Goal: Entertainment & Leisure: Consume media (video, audio)

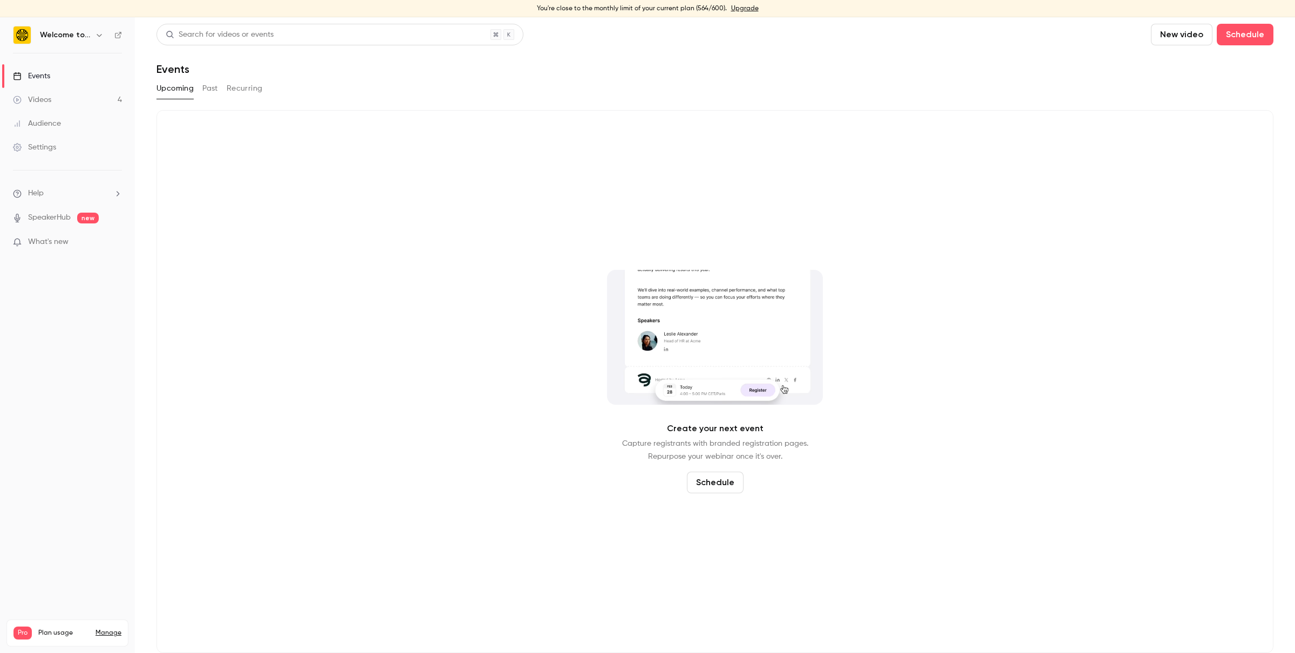
click at [52, 101] on link "Videos 4" at bounding box center [67, 100] width 135 height 24
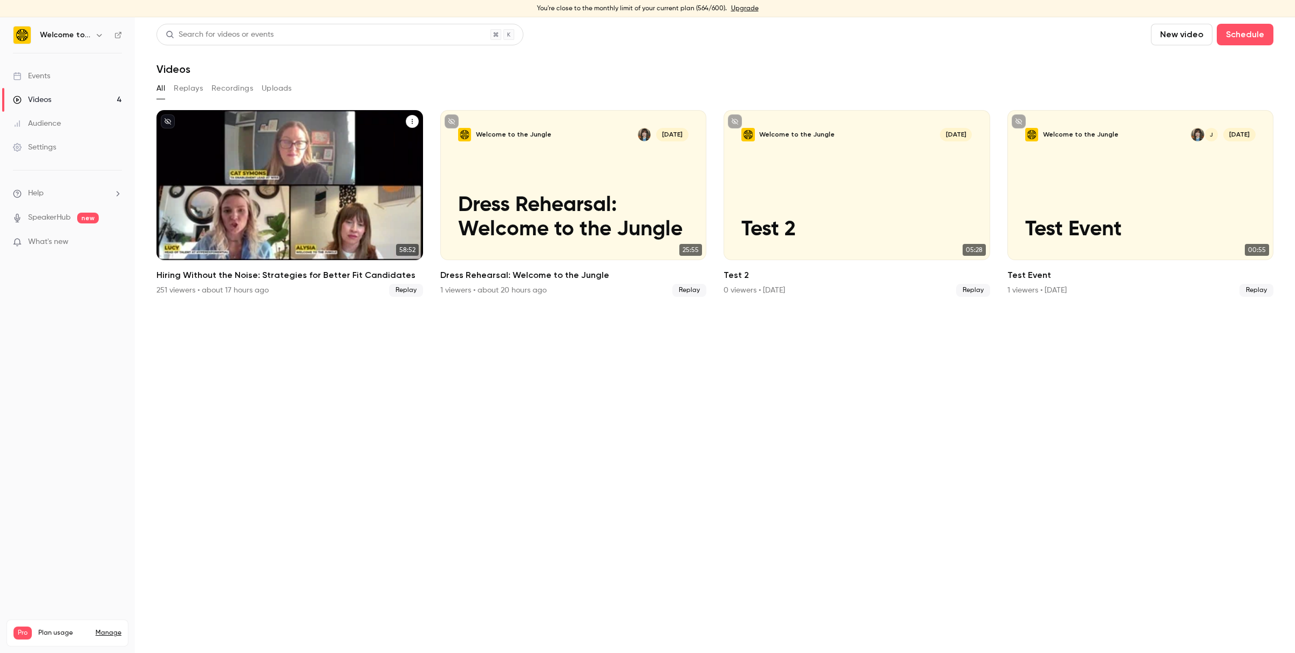
click at [205, 276] on h2 "Hiring Without the Noise: Strategies for Better Fit Candidates" at bounding box center [289, 275] width 267 height 13
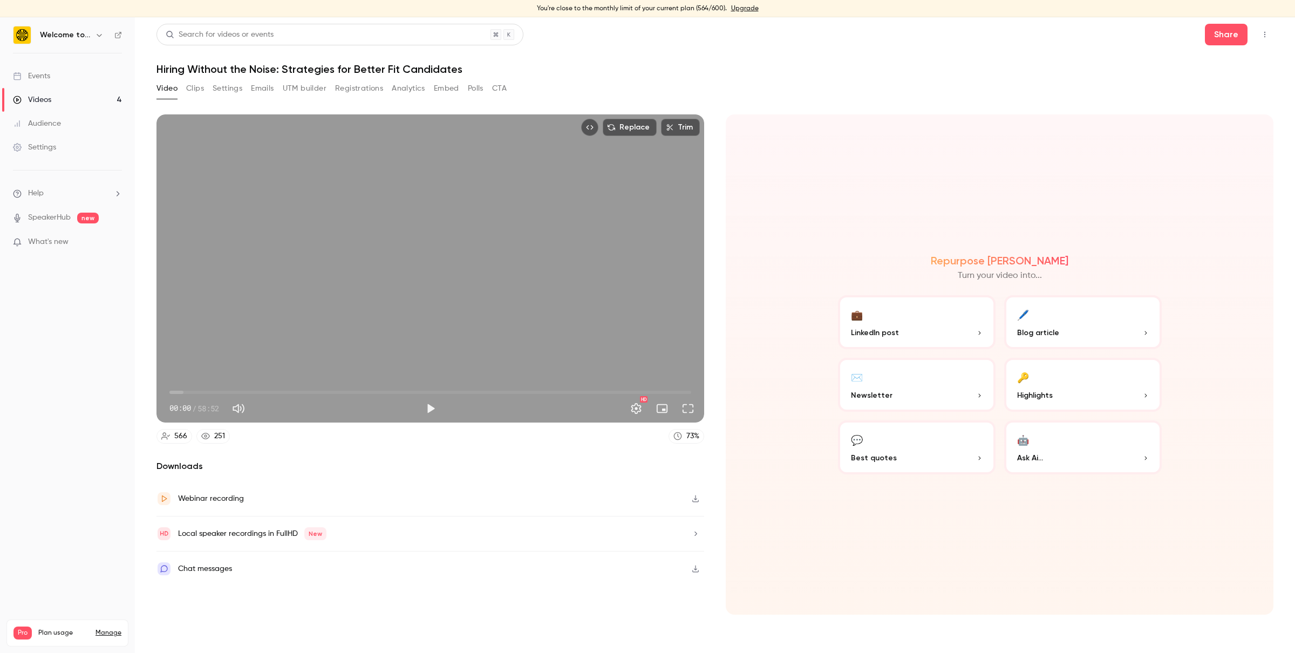
click at [237, 92] on button "Settings" at bounding box center [228, 88] width 30 height 17
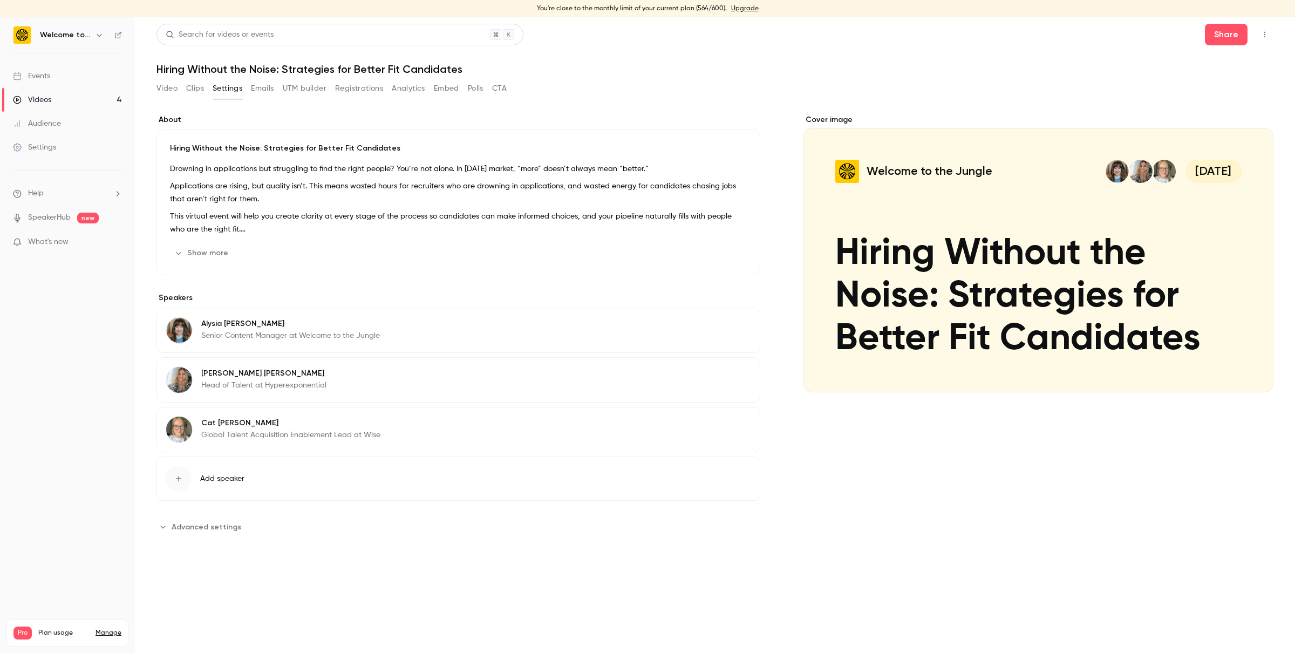
click at [201, 90] on button "Clips" at bounding box center [195, 88] width 18 height 17
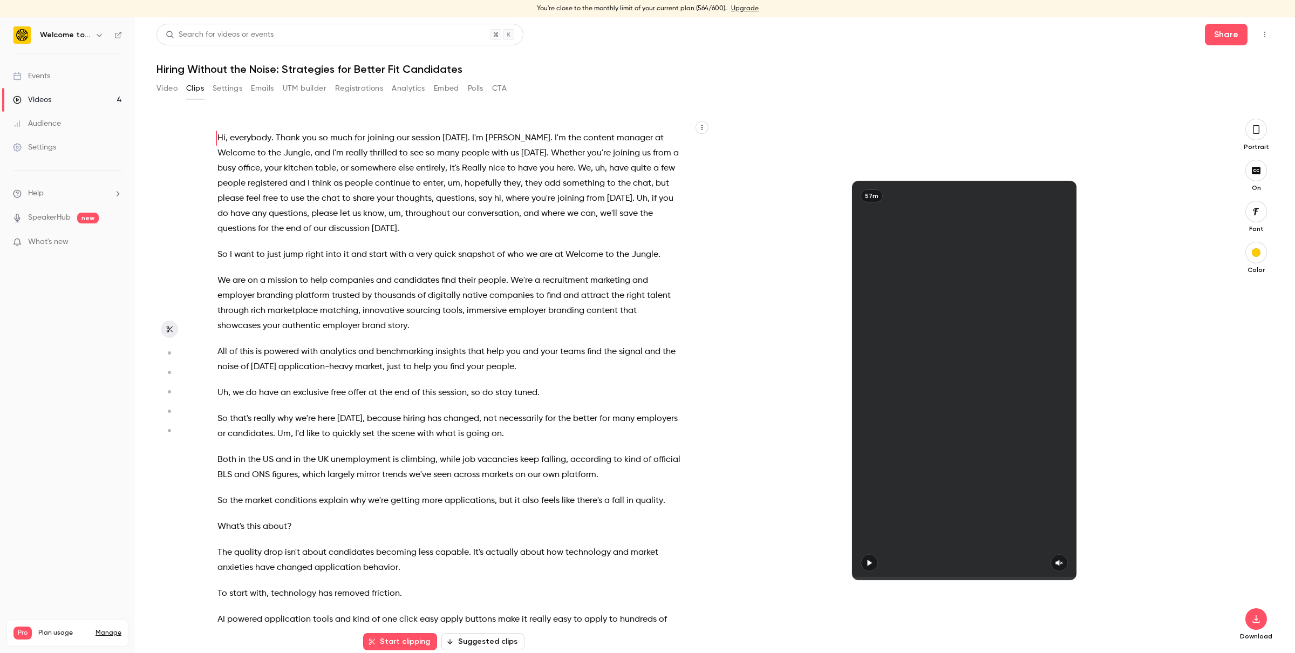
scroll to position [17, 0]
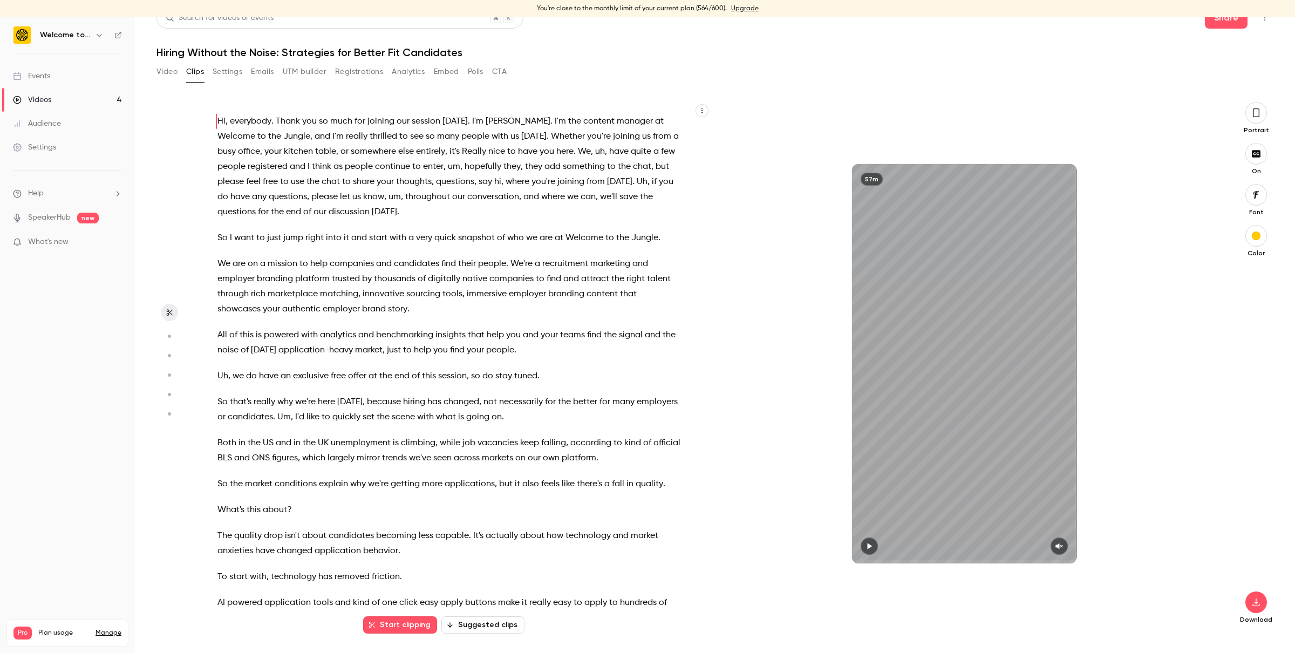
click at [173, 71] on button "Video" at bounding box center [166, 71] width 21 height 17
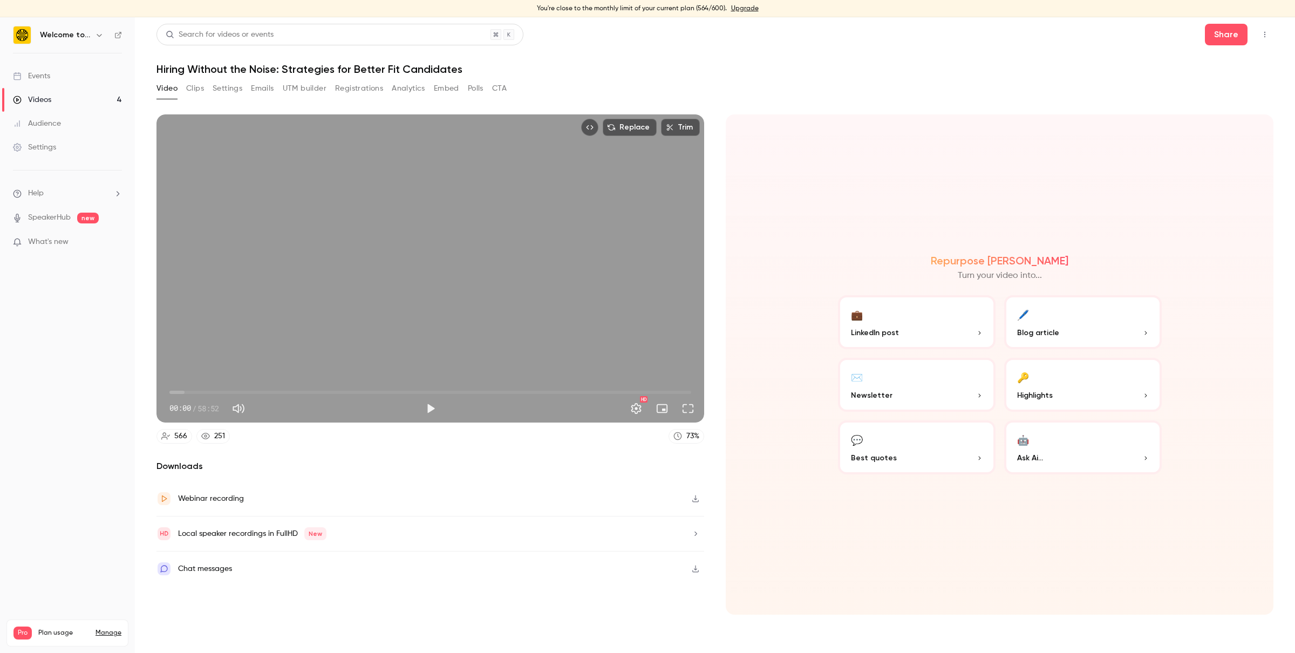
click at [434, 571] on div "Chat messages" at bounding box center [430, 568] width 548 height 35
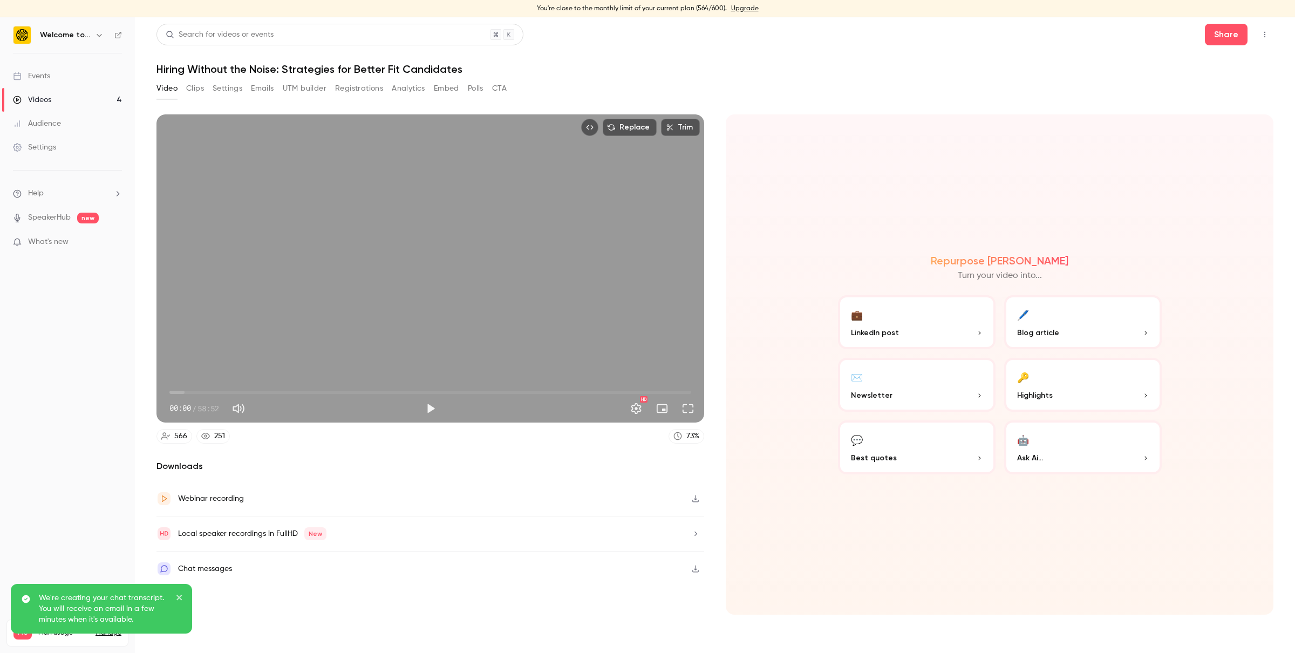
click at [1260, 33] on button "Top Bar Actions" at bounding box center [1264, 34] width 17 height 17
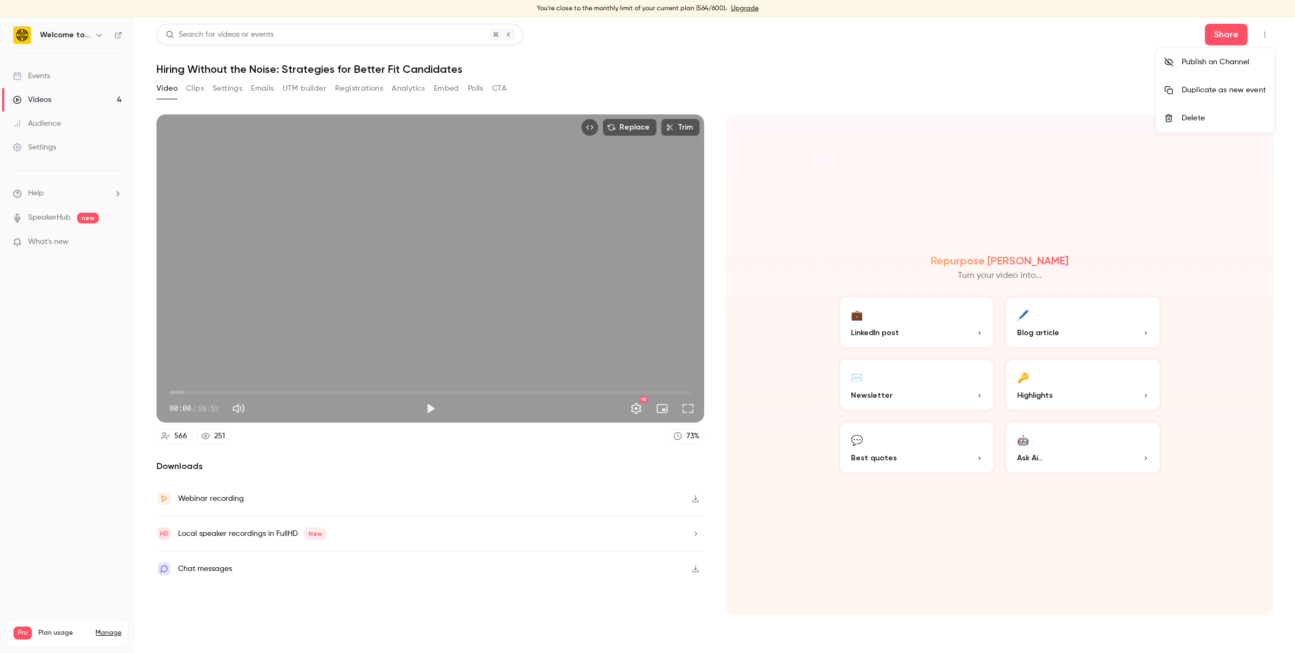
click at [1262, 36] on div at bounding box center [647, 326] width 1295 height 653
click at [400, 89] on button "Analytics" at bounding box center [408, 88] width 33 height 17
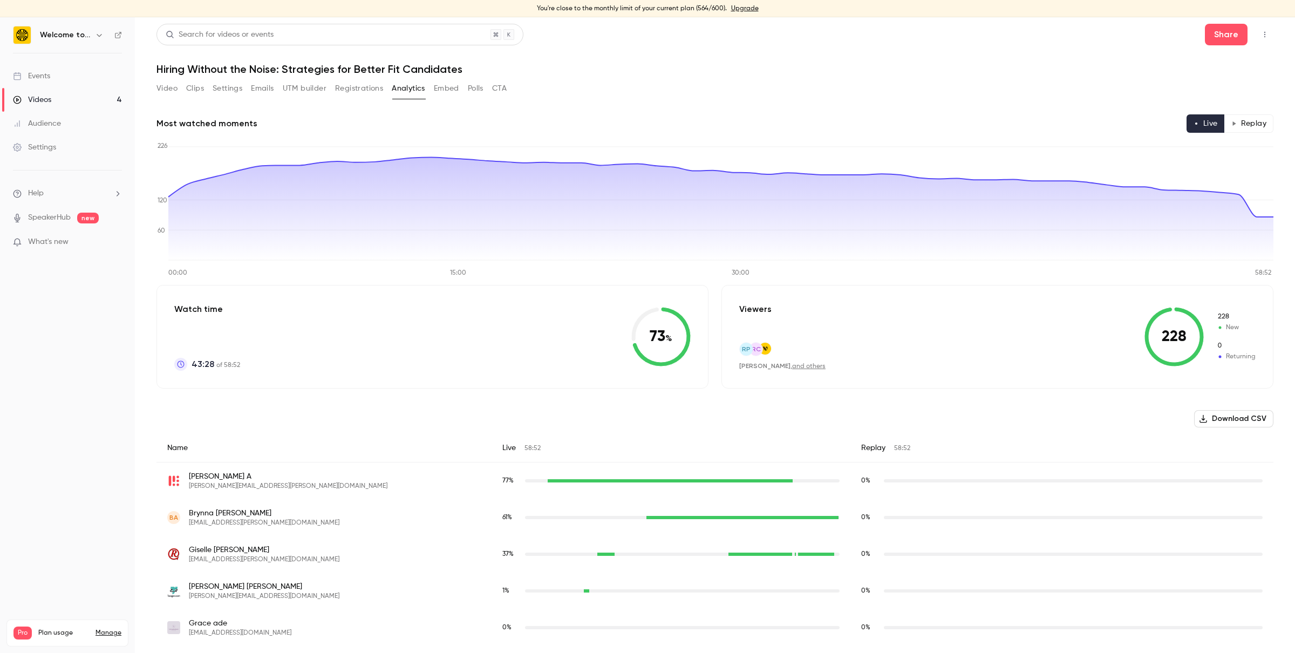
click at [374, 88] on button "Registrations" at bounding box center [359, 88] width 48 height 17
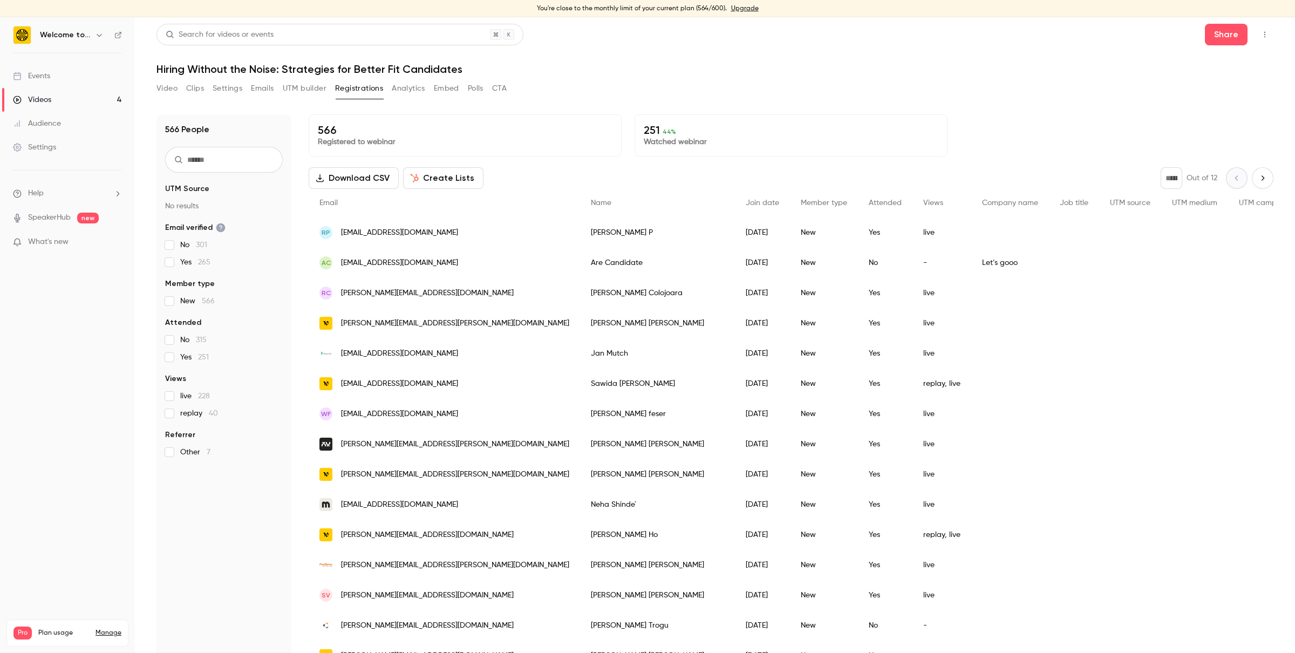
click at [285, 89] on button "UTM builder" at bounding box center [305, 88] width 44 height 17
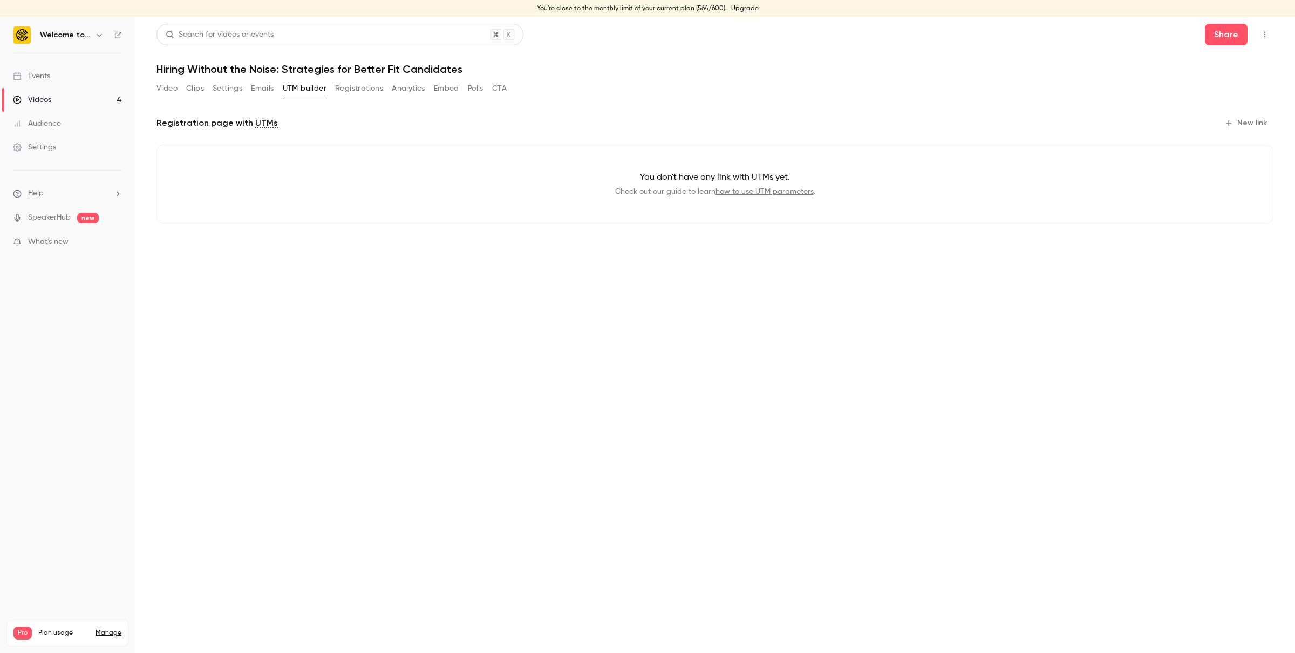
click at [233, 92] on button "Settings" at bounding box center [228, 88] width 30 height 17
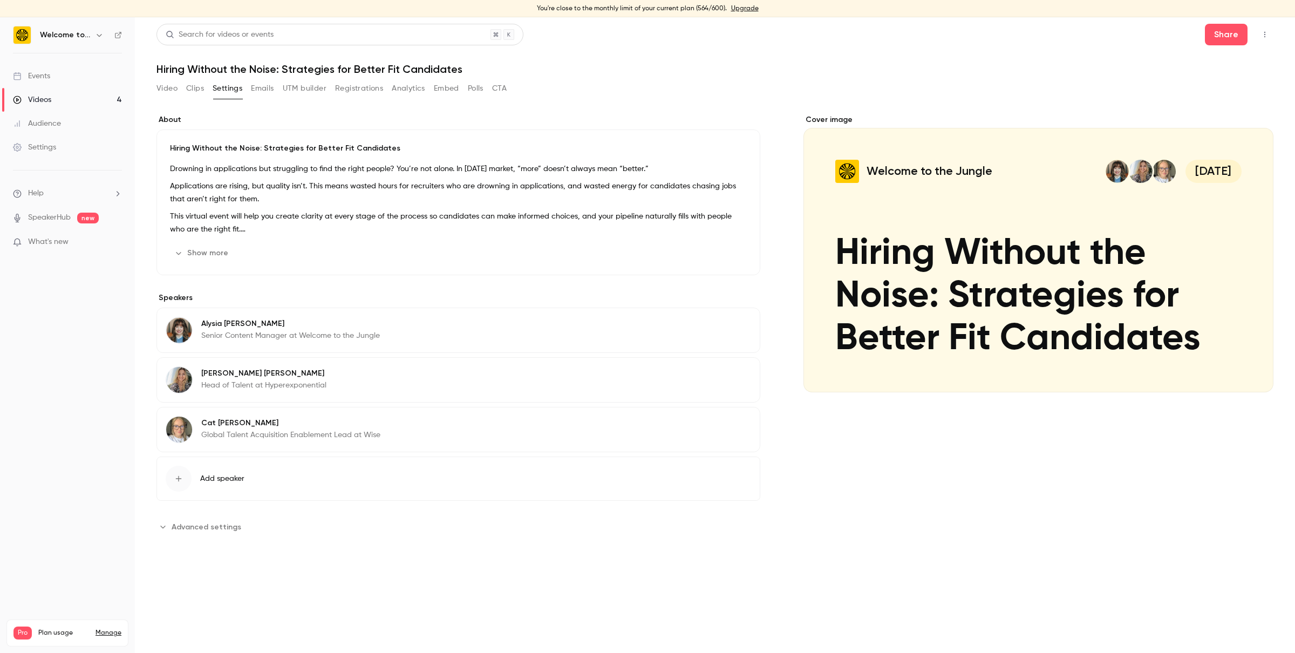
click at [195, 90] on button "Clips" at bounding box center [195, 88] width 18 height 17
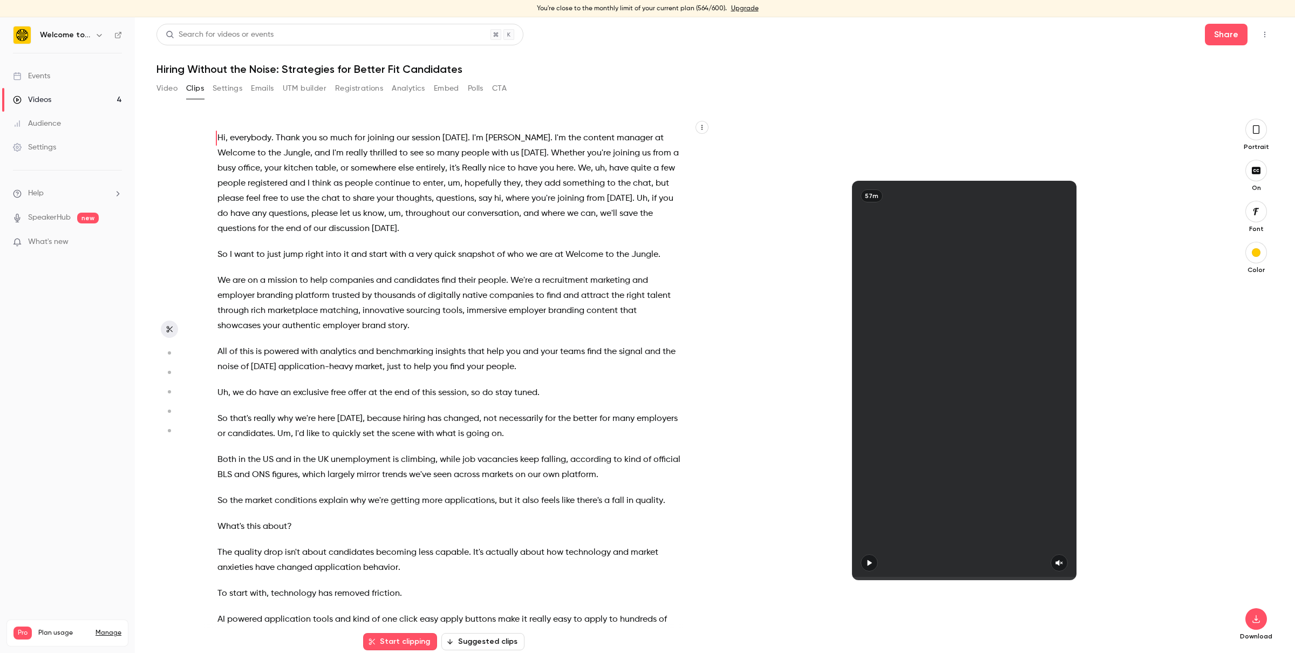
scroll to position [17, 0]
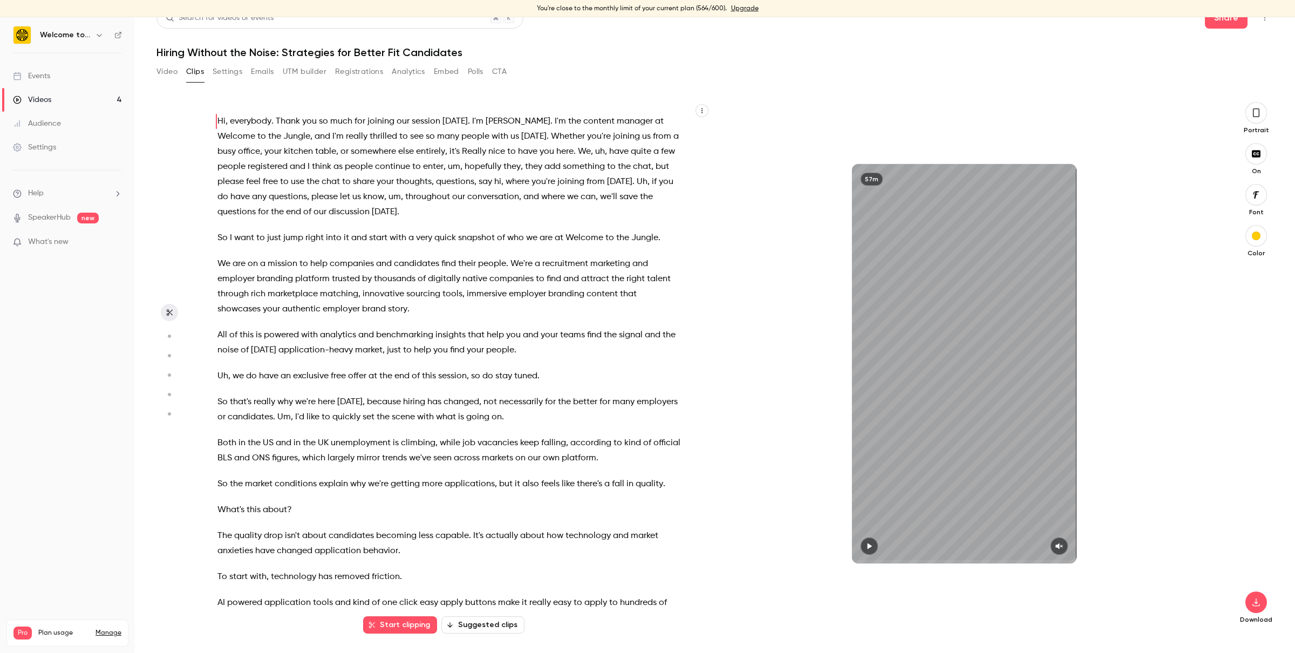
click at [166, 73] on button "Video" at bounding box center [166, 71] width 21 height 17
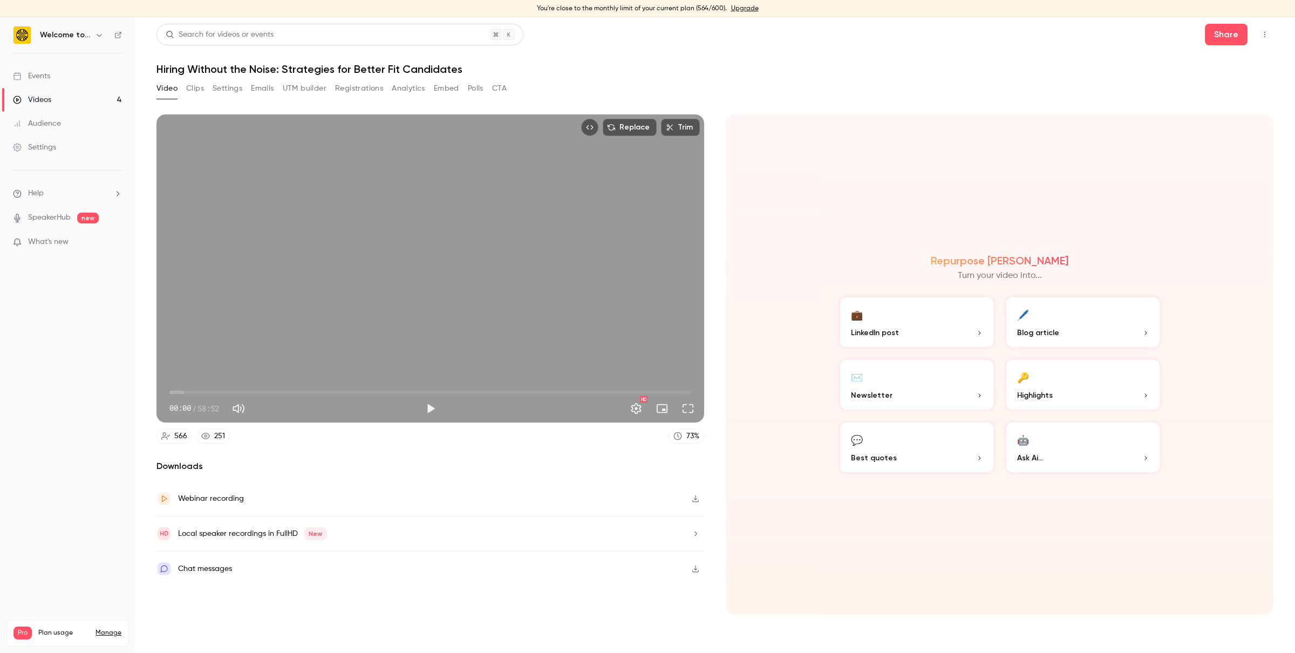
click at [257, 566] on div "Chat messages" at bounding box center [430, 568] width 548 height 35
